Goal: Task Accomplishment & Management: Complete application form

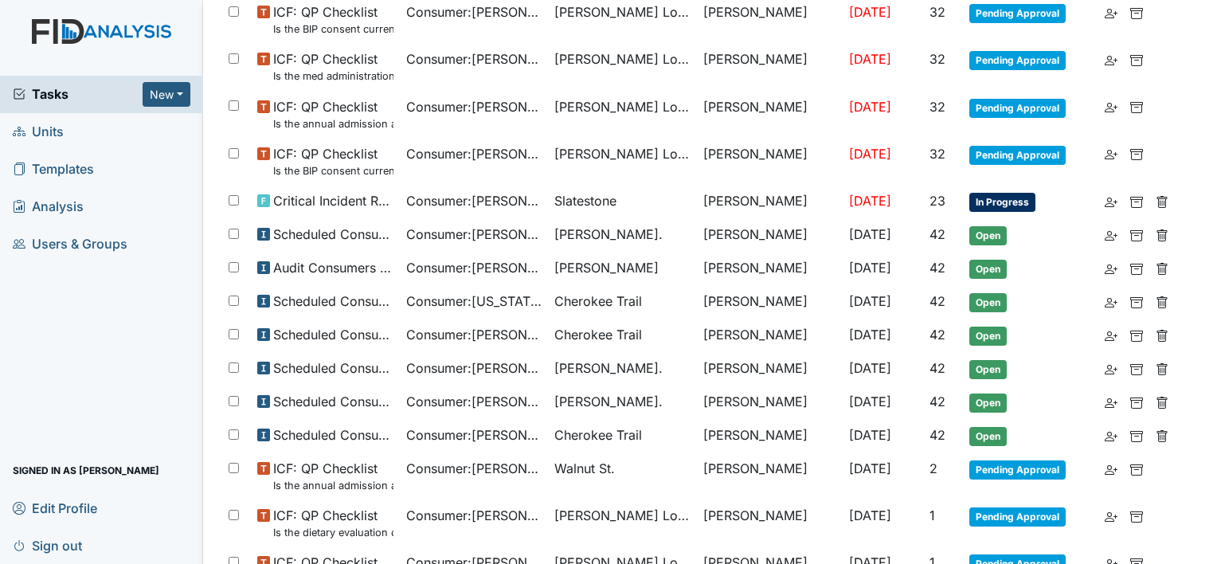
scroll to position [796, 0]
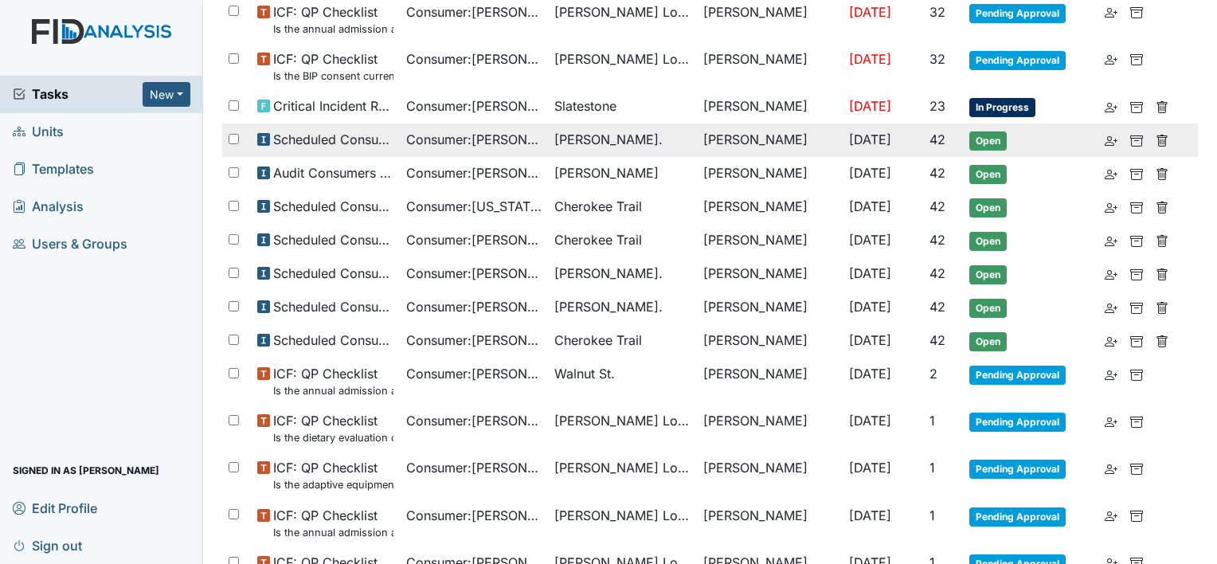
click at [387, 144] on span "Scheduled Consumer Chart Review" at bounding box center [333, 139] width 120 height 19
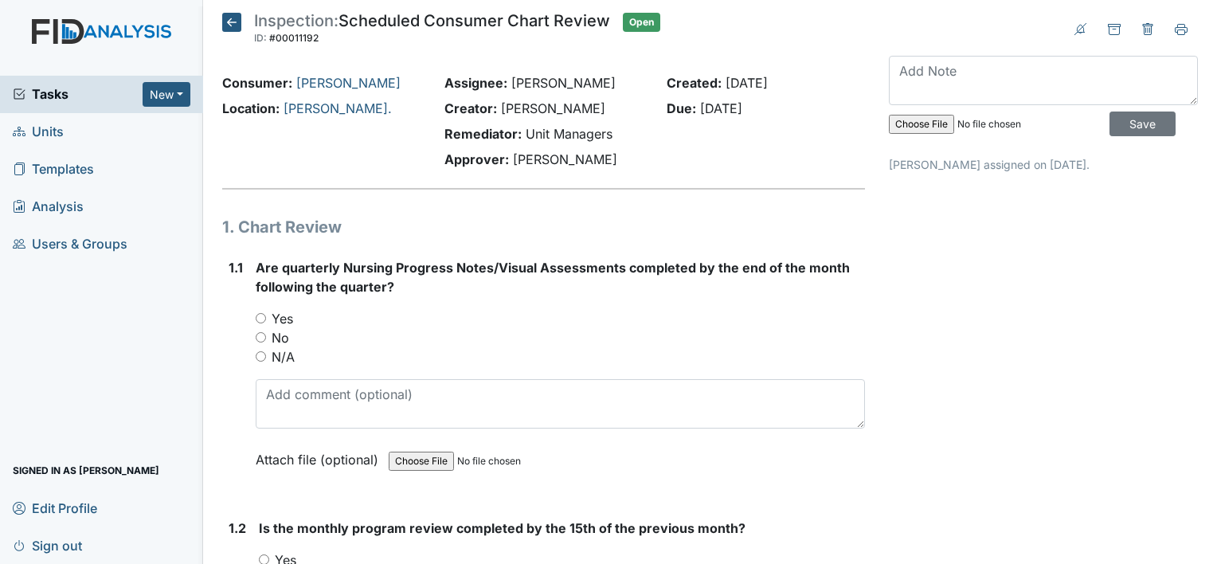
click at [259, 319] on input "Yes" at bounding box center [261, 318] width 10 height 10
radio input "true"
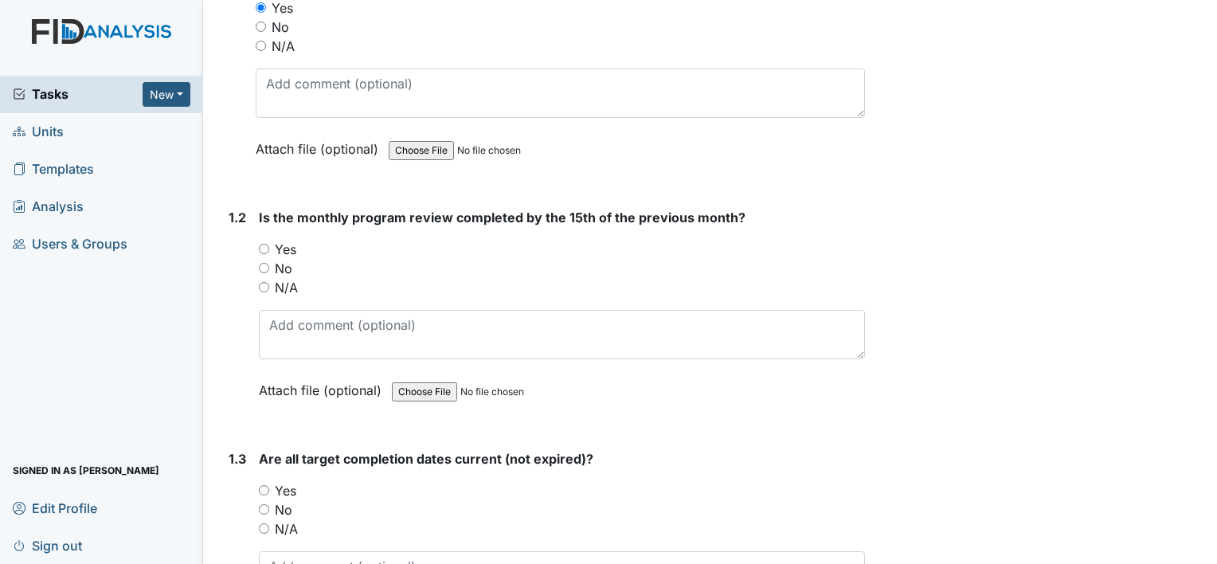
scroll to position [318, 0]
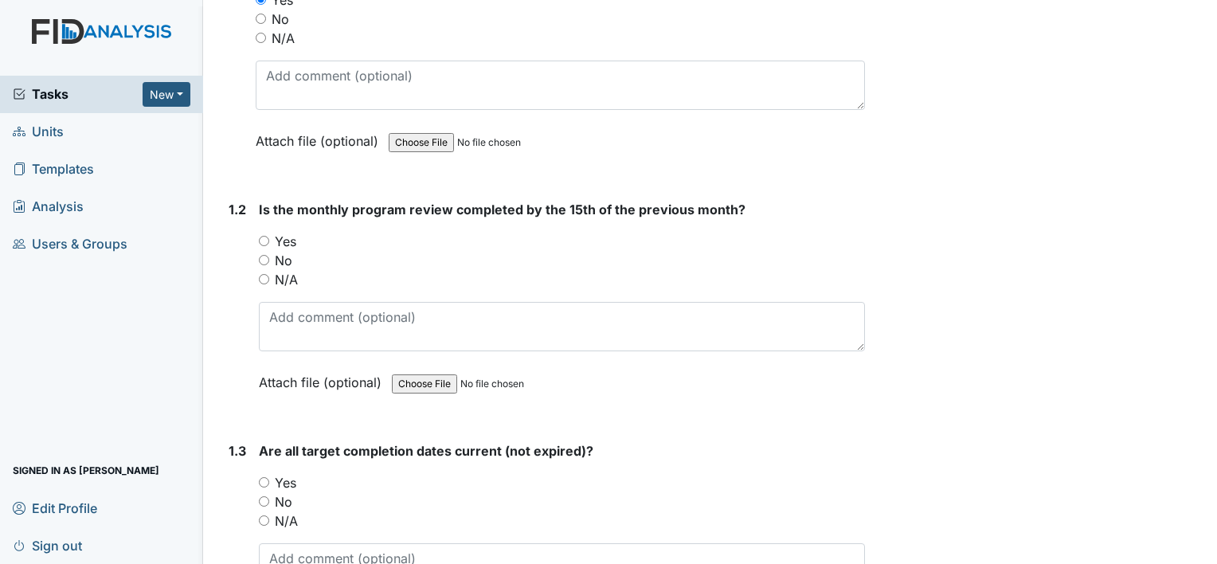
click at [260, 264] on input "No" at bounding box center [264, 260] width 10 height 10
radio input "true"
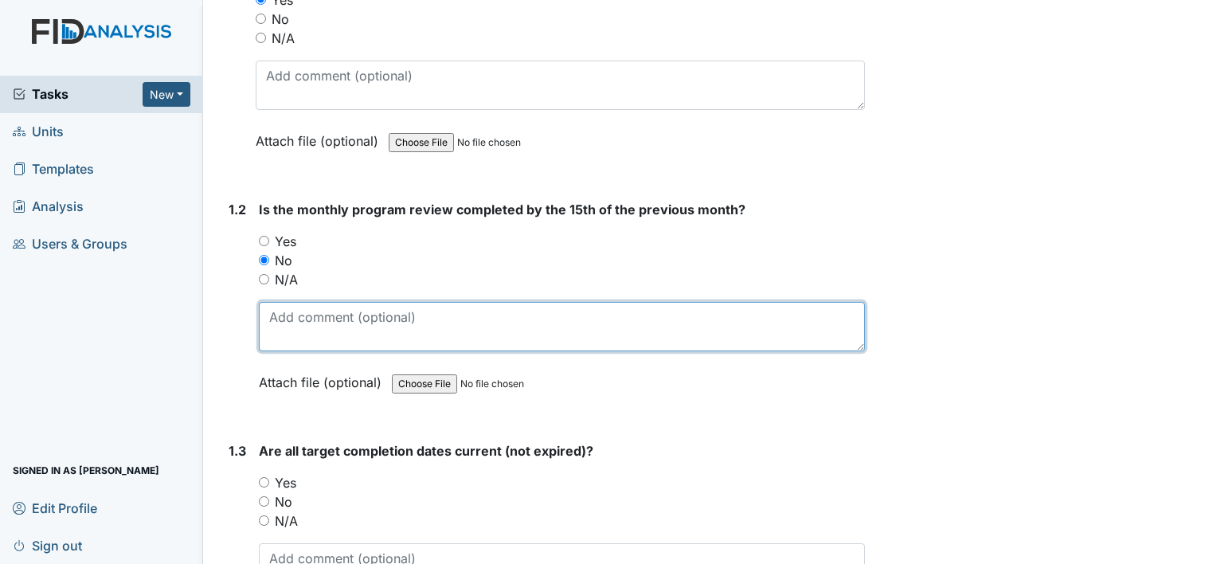
click at [467, 322] on textarea at bounding box center [562, 326] width 606 height 49
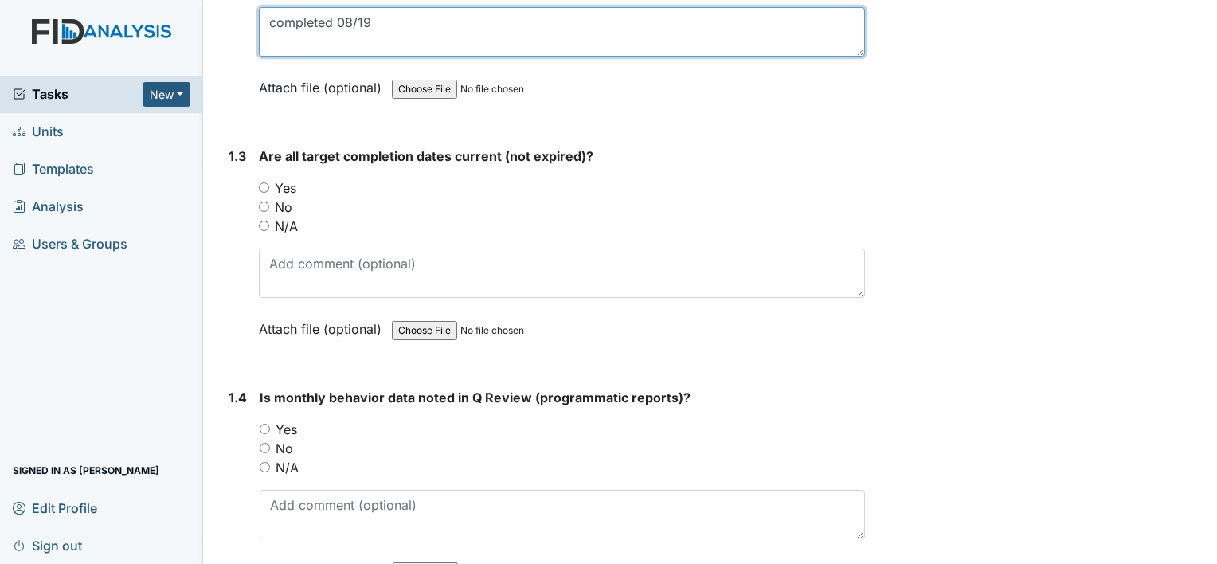
scroll to position [637, 0]
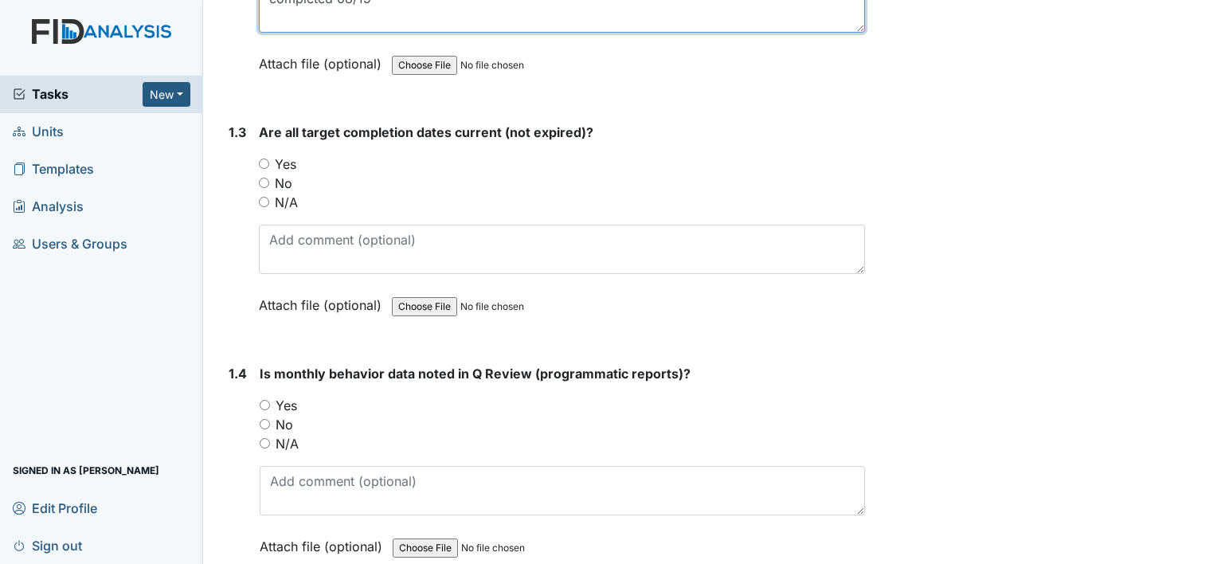
type textarea "completed 08/19"
click at [265, 165] on input "Yes" at bounding box center [264, 163] width 10 height 10
radio input "true"
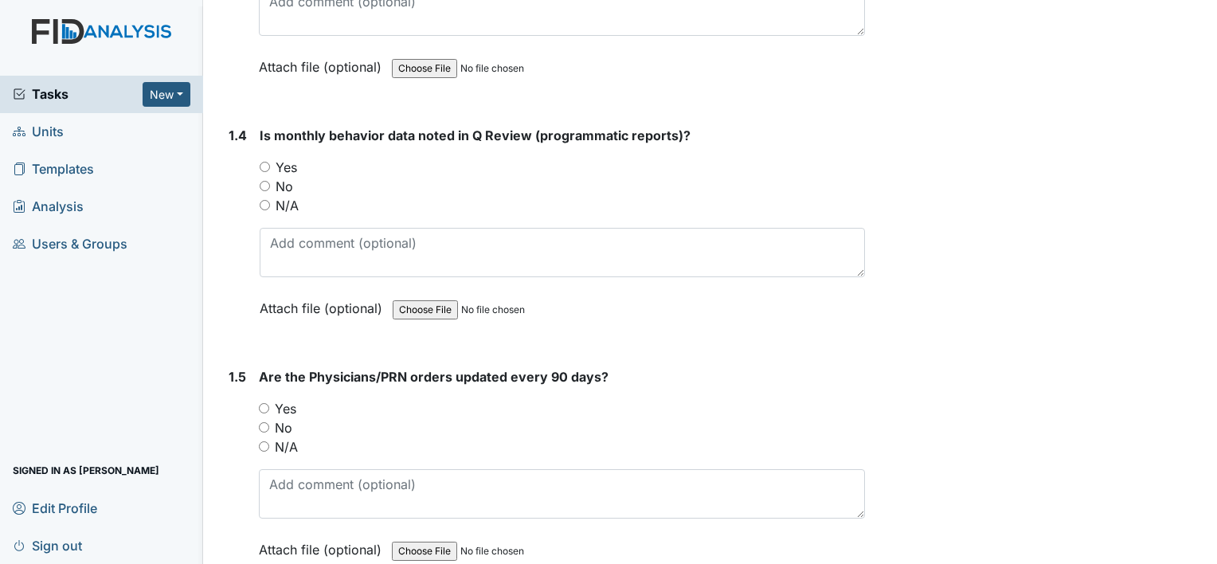
scroll to position [876, 0]
click at [262, 161] on input "Yes" at bounding box center [265, 166] width 10 height 10
radio input "true"
click at [266, 407] on input "Yes" at bounding box center [264, 407] width 10 height 10
radio input "true"
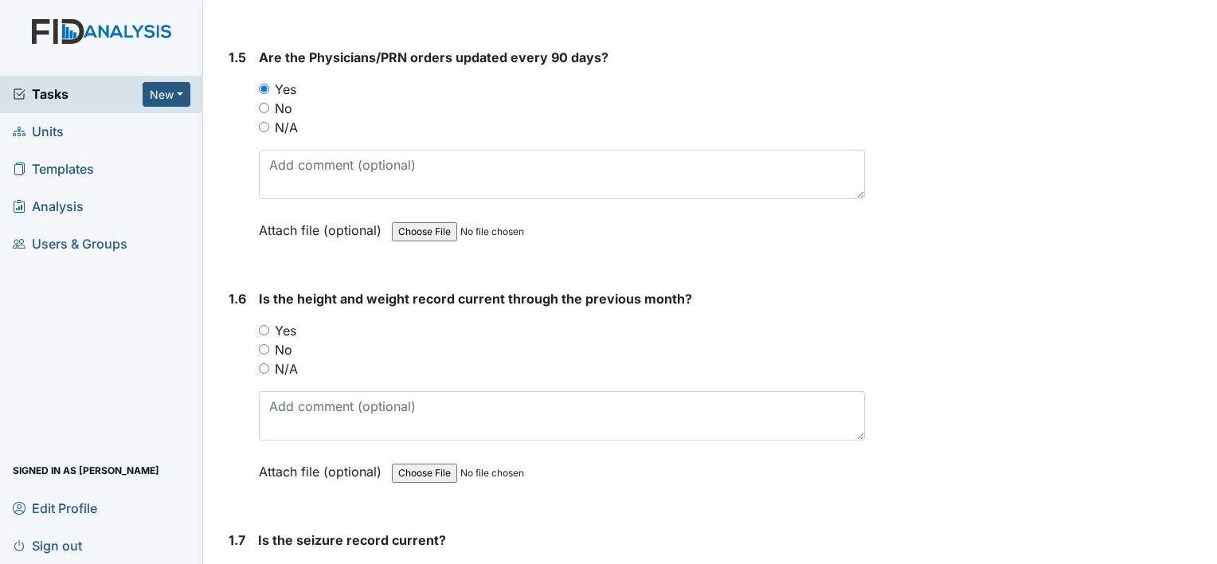
scroll to position [1274, 0]
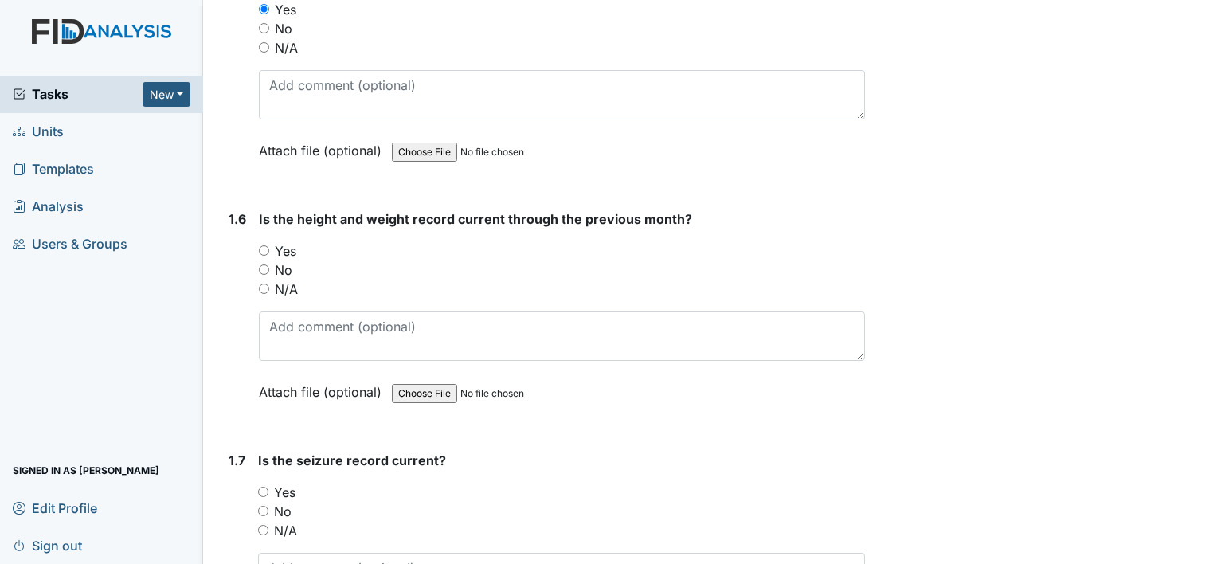
click at [259, 248] on input "Yes" at bounding box center [264, 250] width 10 height 10
radio input "true"
click at [261, 525] on input "N/A" at bounding box center [263, 530] width 10 height 10
radio input "true"
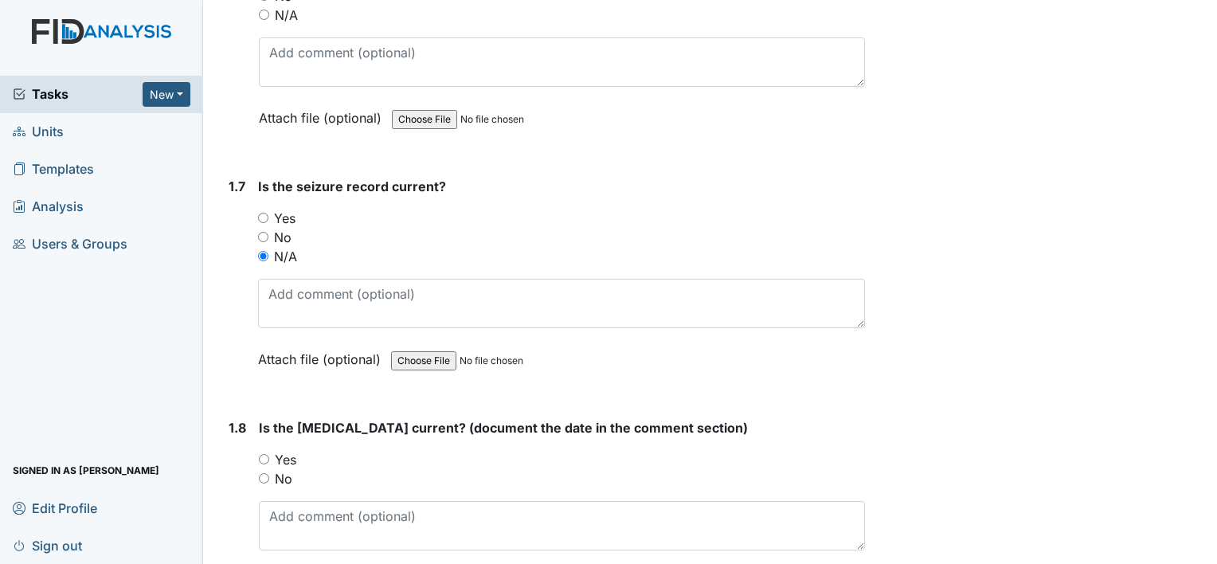
scroll to position [1672, 0]
